Goal: Task Accomplishment & Management: Manage account settings

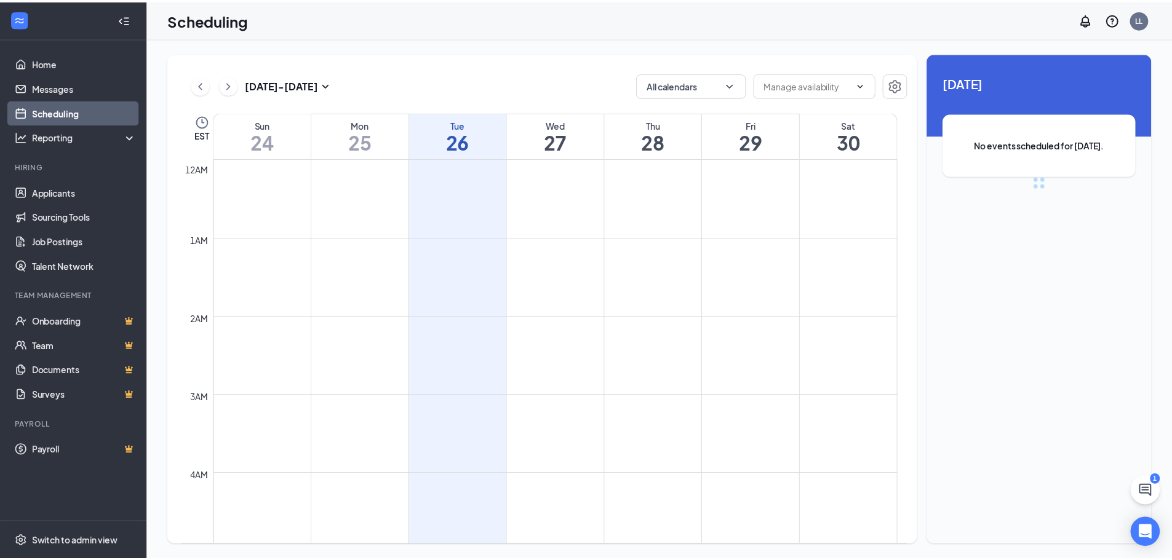
scroll to position [605, 0]
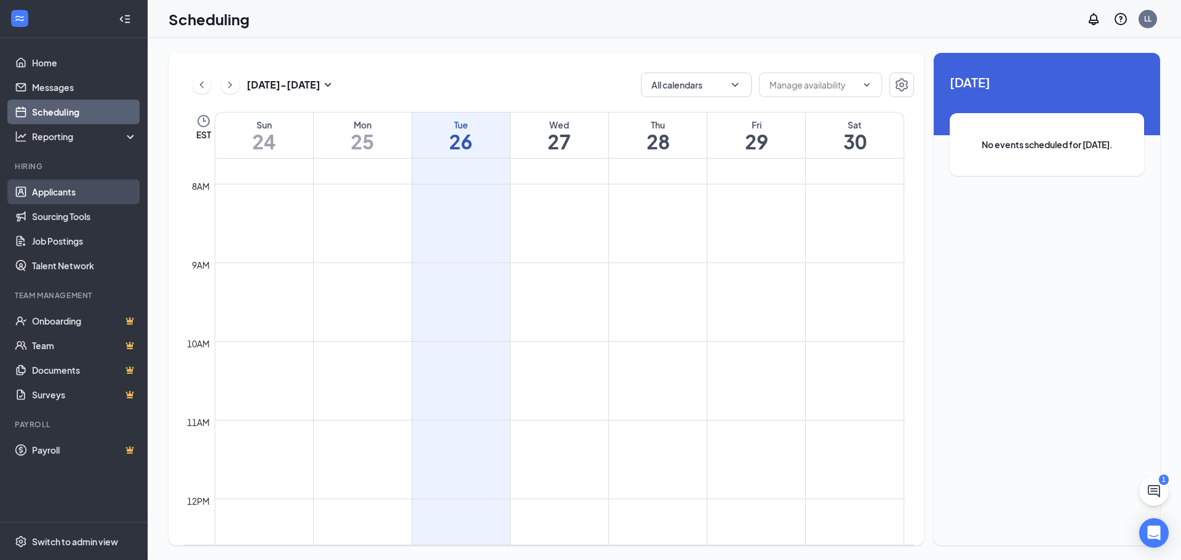
click at [70, 195] on link "Applicants" at bounding box center [84, 192] width 105 height 25
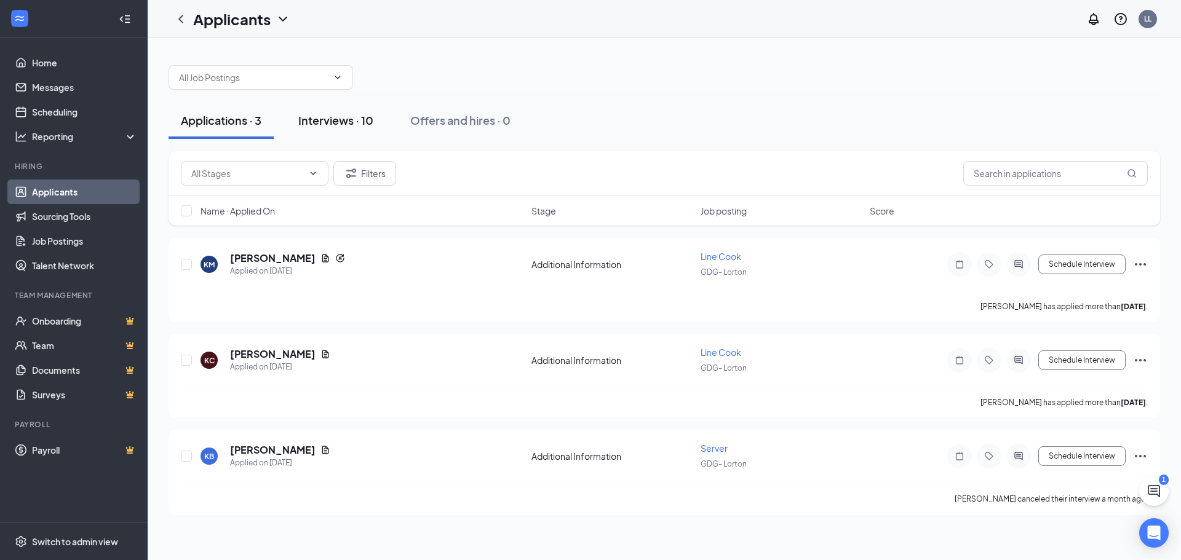
click at [331, 123] on div "Interviews · 10" at bounding box center [335, 120] width 75 height 15
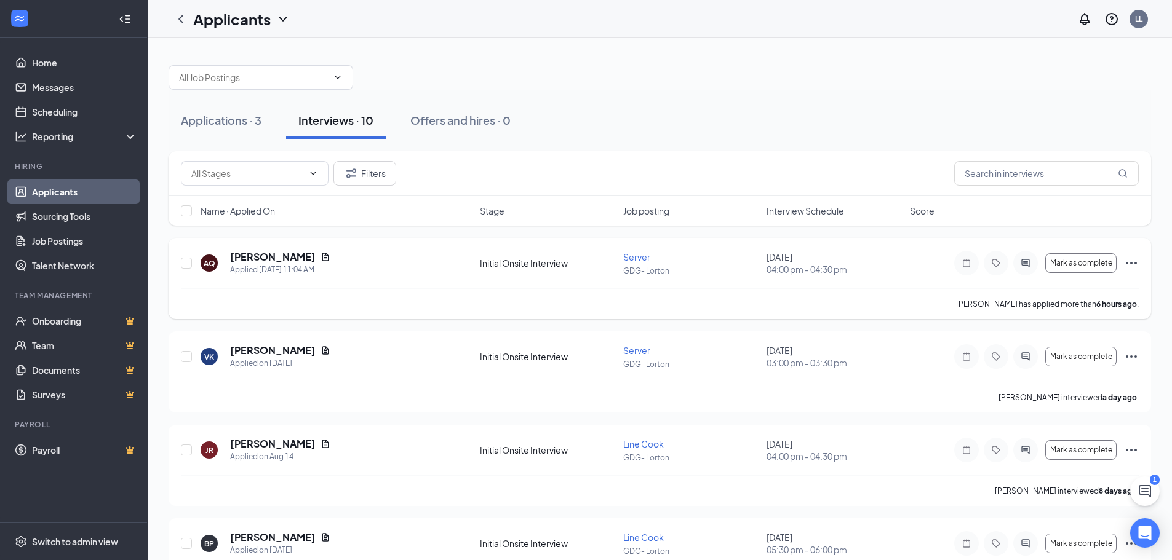
click at [1132, 265] on icon "Ellipses" at bounding box center [1131, 263] width 15 height 15
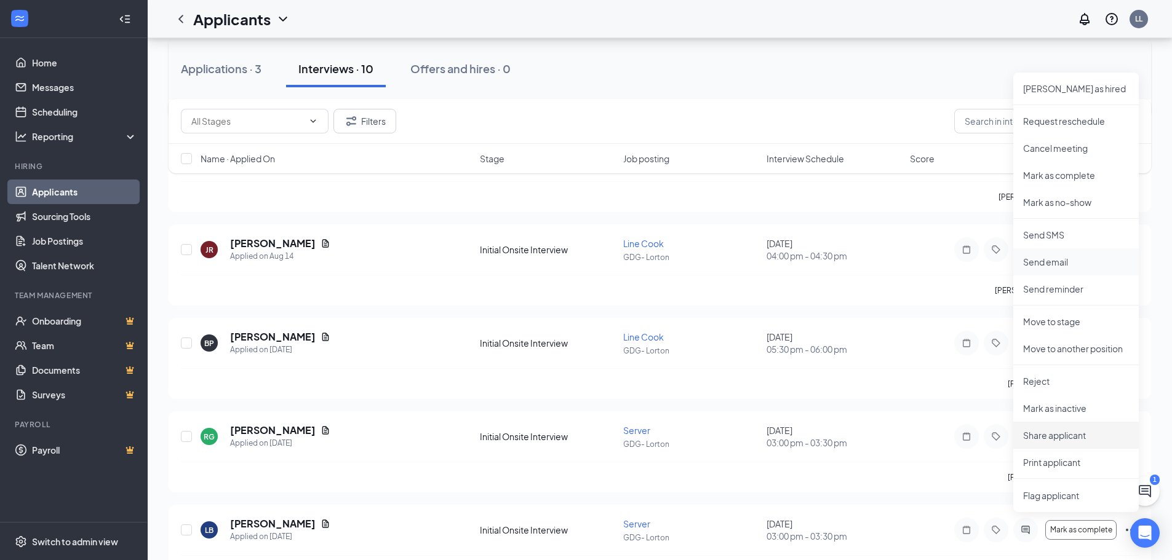
scroll to position [123, 0]
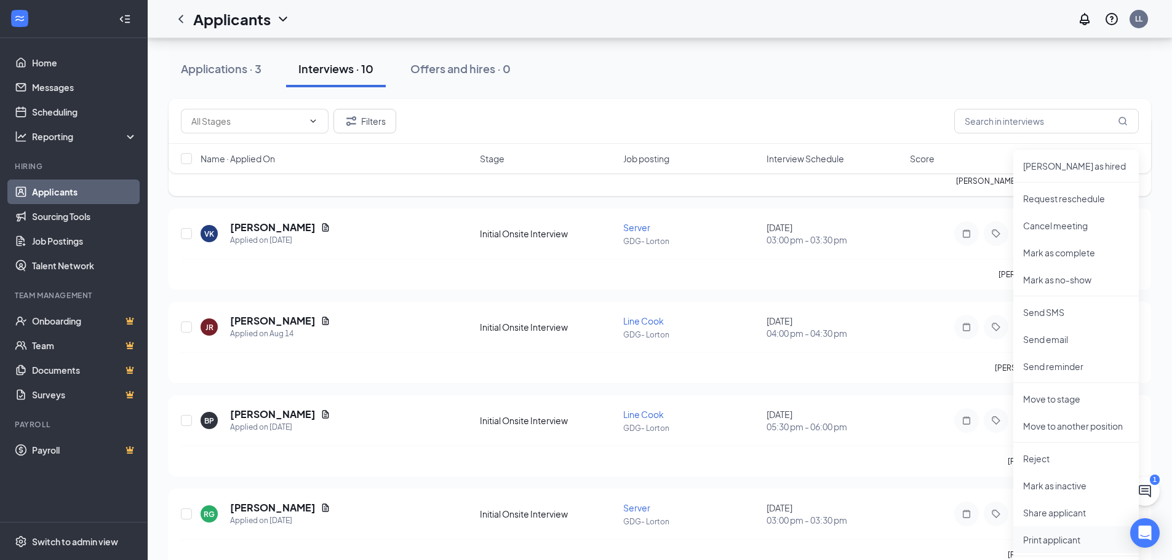
click at [1063, 541] on p "Print applicant" at bounding box center [1076, 540] width 106 height 12
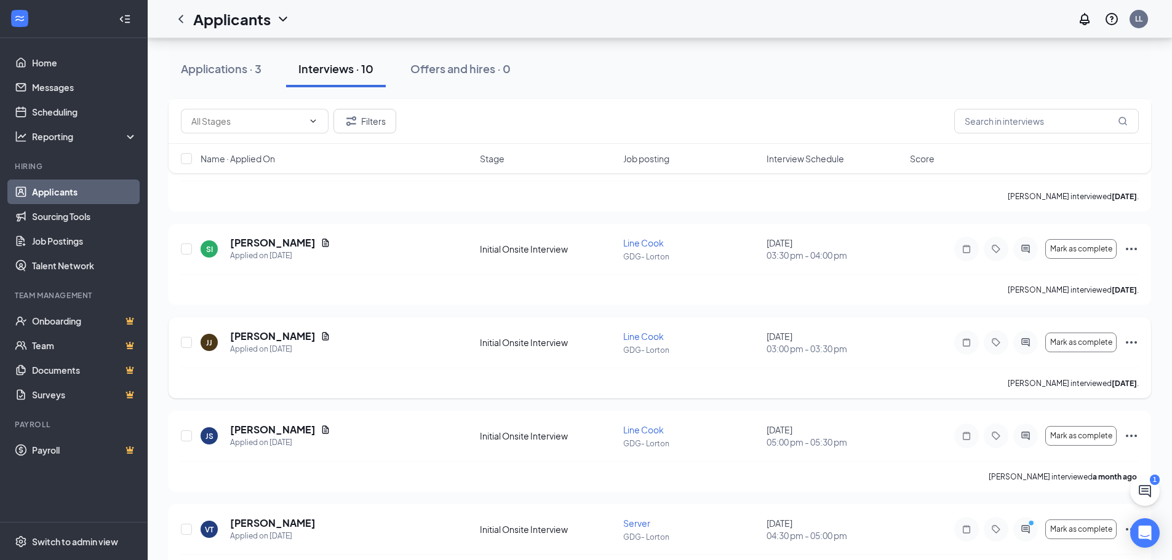
scroll to position [554, 0]
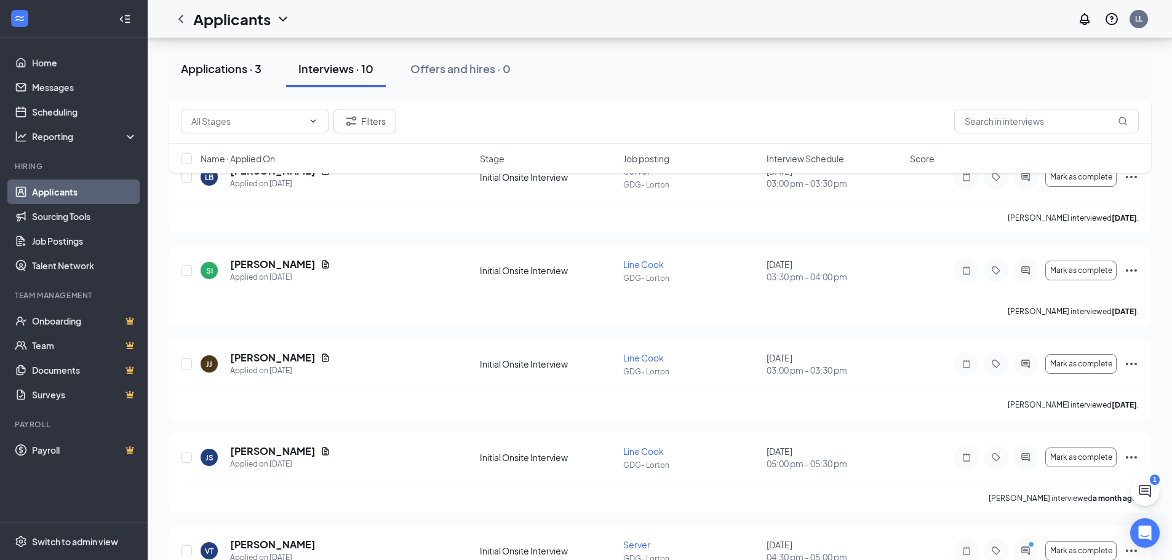
click at [239, 68] on div "Applications · 3" at bounding box center [221, 68] width 81 height 15
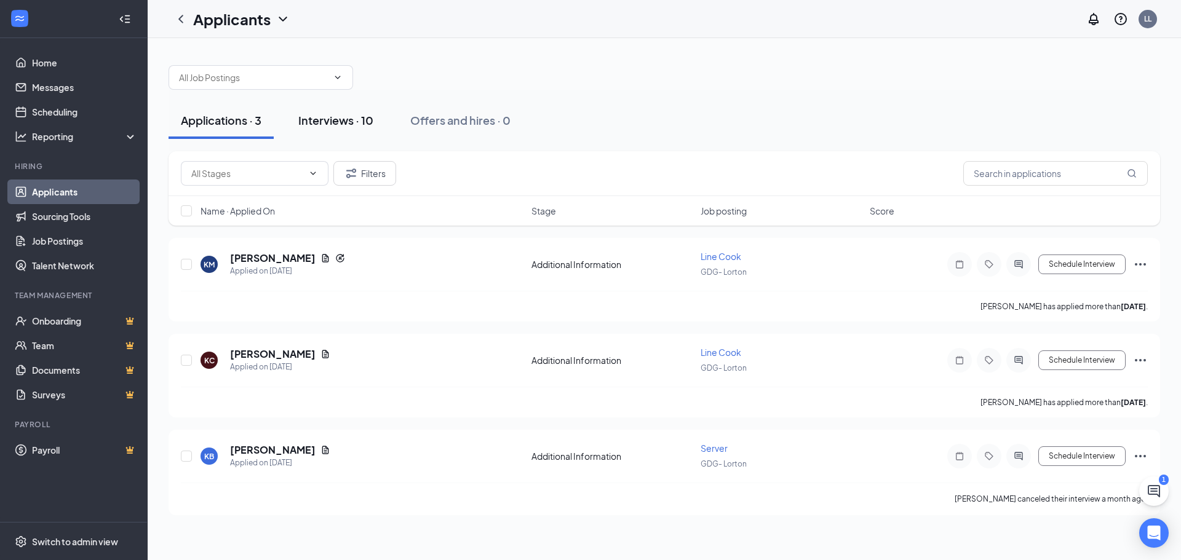
click at [355, 117] on div "Interviews · 10" at bounding box center [335, 120] width 75 height 15
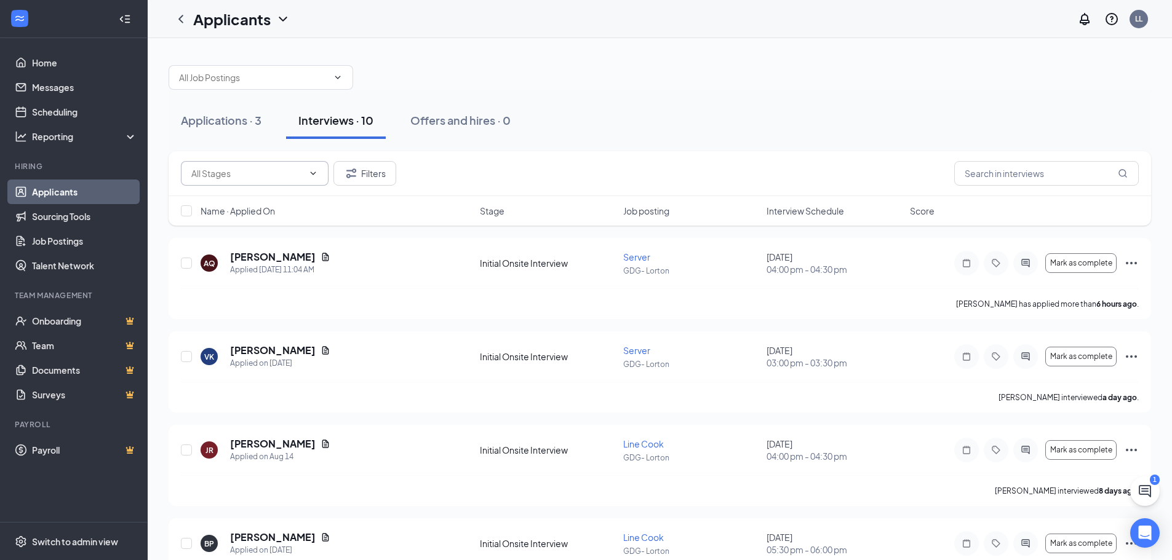
click at [309, 174] on icon "ChevronDown" at bounding box center [313, 174] width 10 height 10
click at [309, 174] on icon "ChevronUp" at bounding box center [313, 174] width 10 height 10
click at [990, 169] on input "text" at bounding box center [1046, 173] width 185 height 25
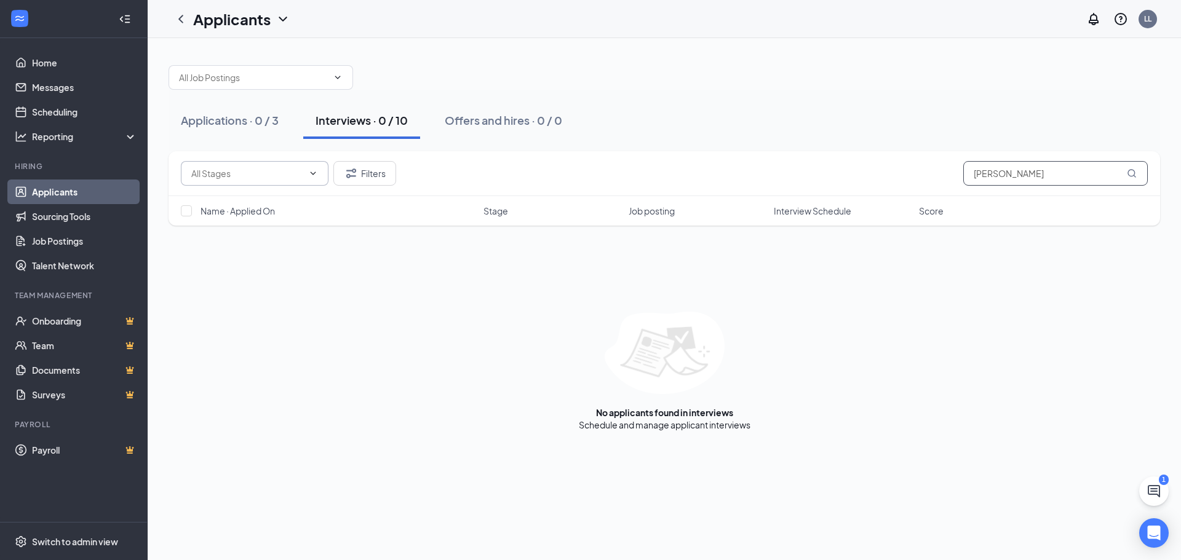
type input "[PERSON_NAME]"
